Goal: Information Seeking & Learning: Learn about a topic

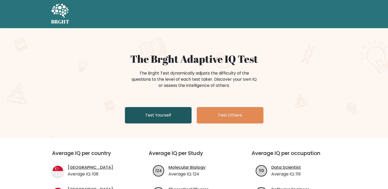
click at [155, 115] on link "Test Yourself" at bounding box center [158, 115] width 67 height 16
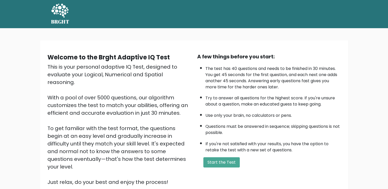
scroll to position [19, 0]
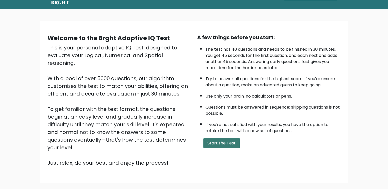
click at [220, 142] on button "Start the Test" at bounding box center [221, 143] width 36 height 10
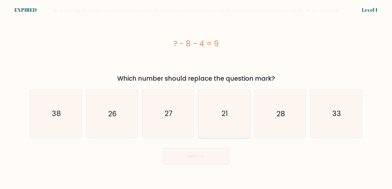
click at [224, 111] on text "21" at bounding box center [224, 114] width 6 height 10
click at [196, 97] on input "d. 21" at bounding box center [196, 96] width 0 height 3
radio input "true"
click at [198, 156] on button "Next" at bounding box center [196, 156] width 67 height 16
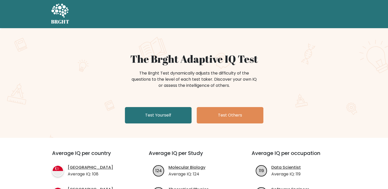
click at [283, 84] on div "The Brght Test dynamically adjusts the difficulty of the questions to the level…" at bounding box center [194, 82] width 205 height 26
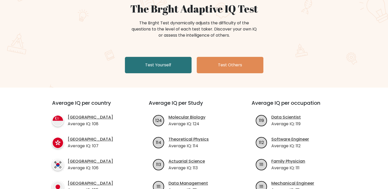
scroll to position [41, 0]
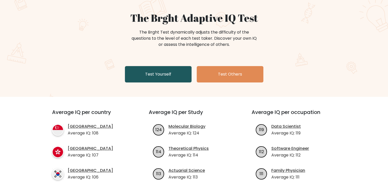
click at [172, 79] on link "Test Yourself" at bounding box center [158, 74] width 67 height 16
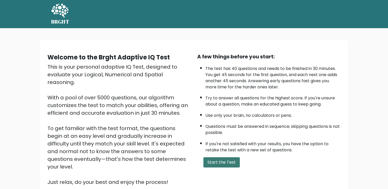
click at [223, 166] on button "Start the Test" at bounding box center [221, 162] width 36 height 10
